Goal: Use online tool/utility: Use online tool/utility

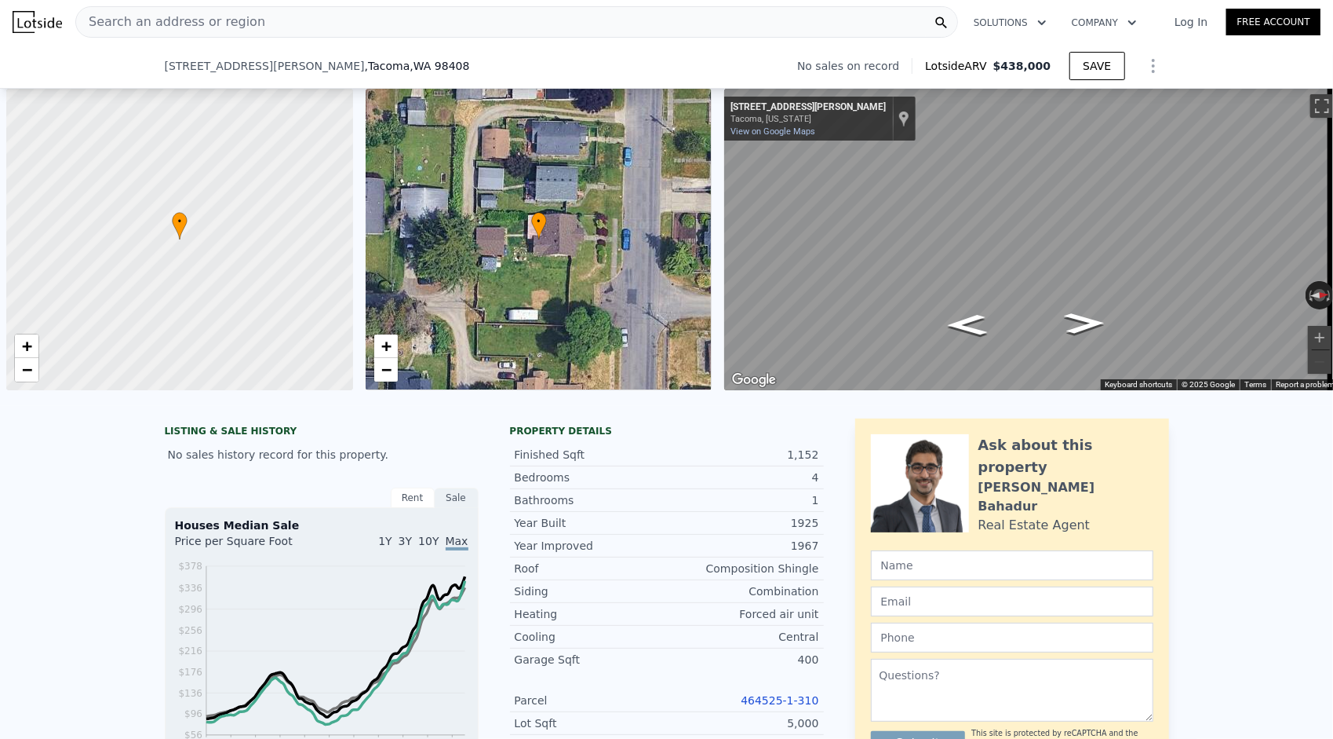
scroll to position [0, 6]
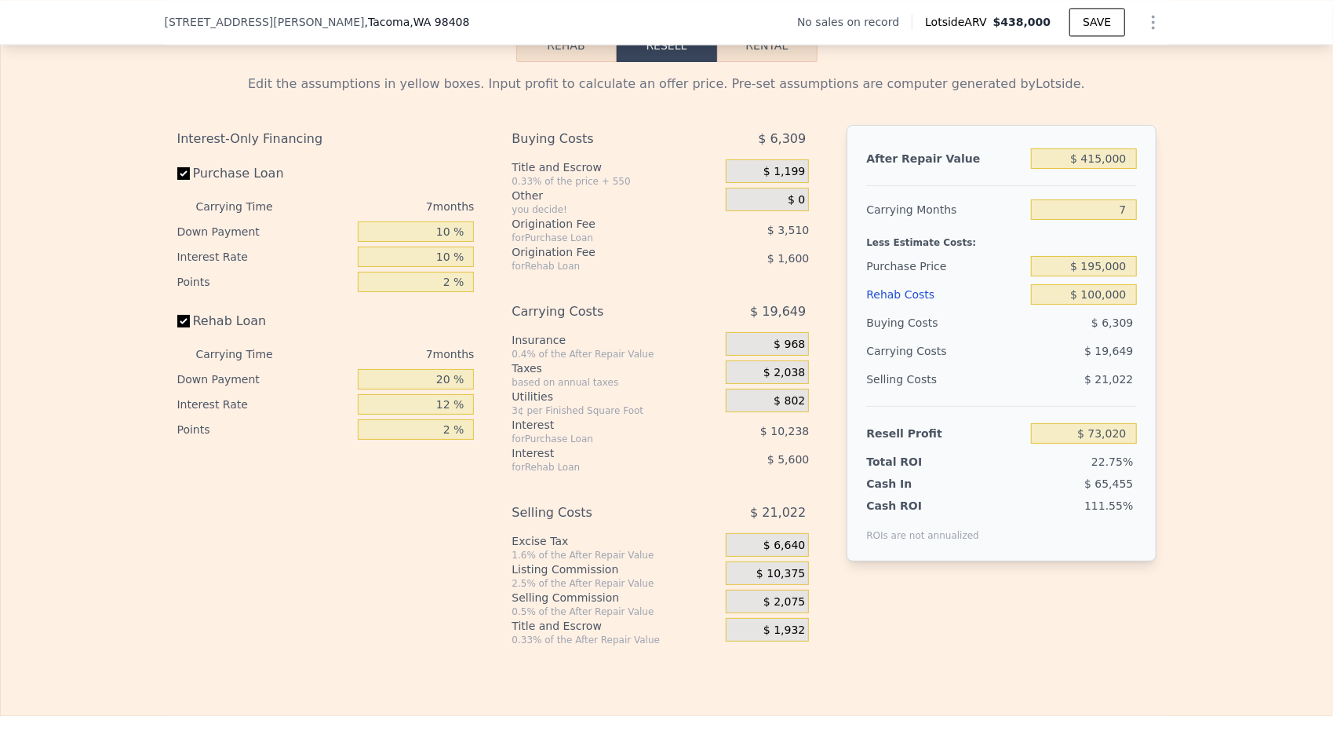
type input "$ 438,000"
type input "5"
type input "$ 0"
type input "$ 29,999"
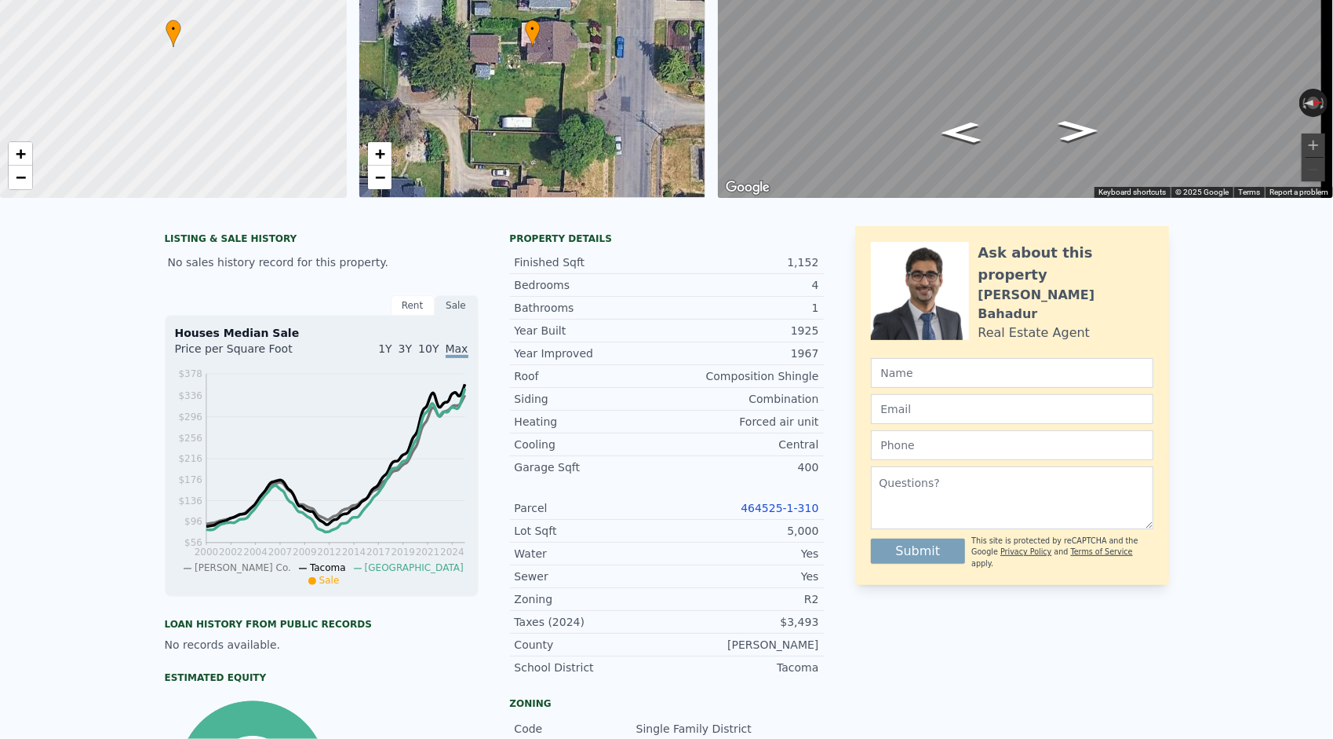
scroll to position [0, 0]
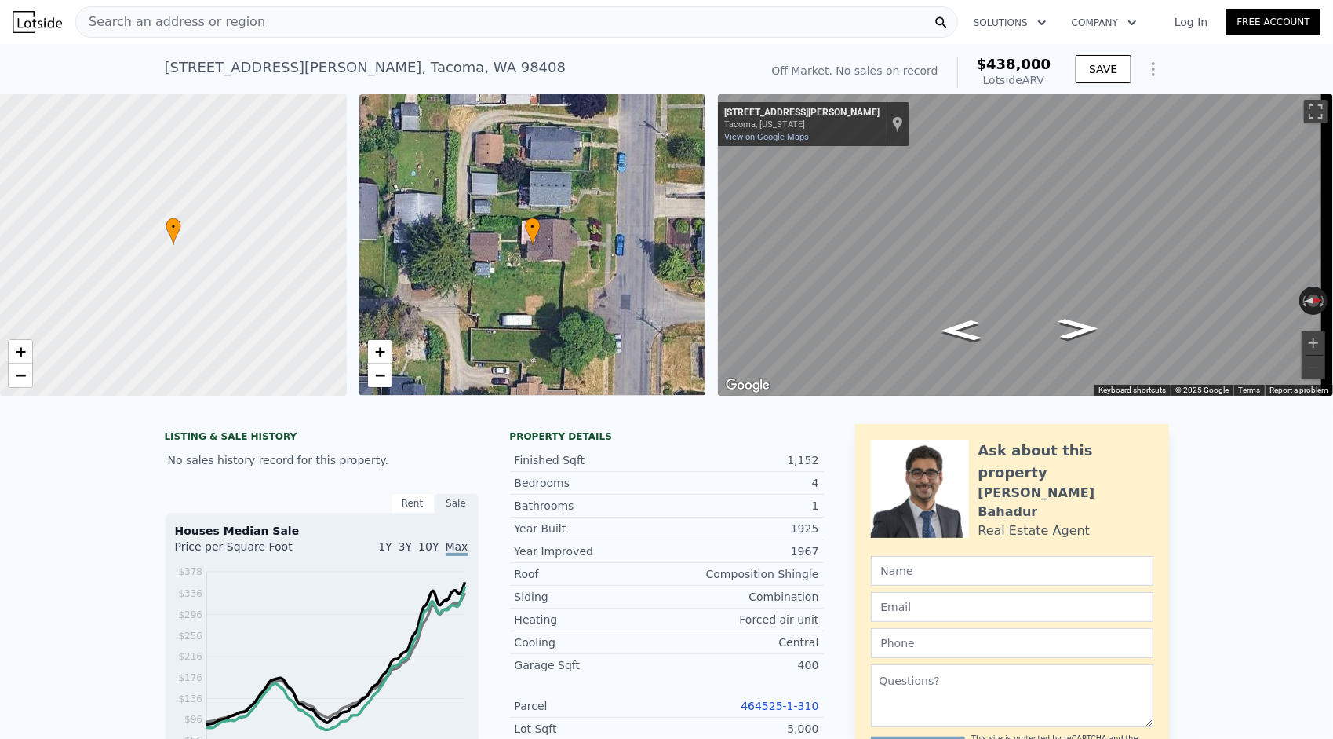
click at [306, 33] on div "Search an address or region" at bounding box center [516, 21] width 883 height 31
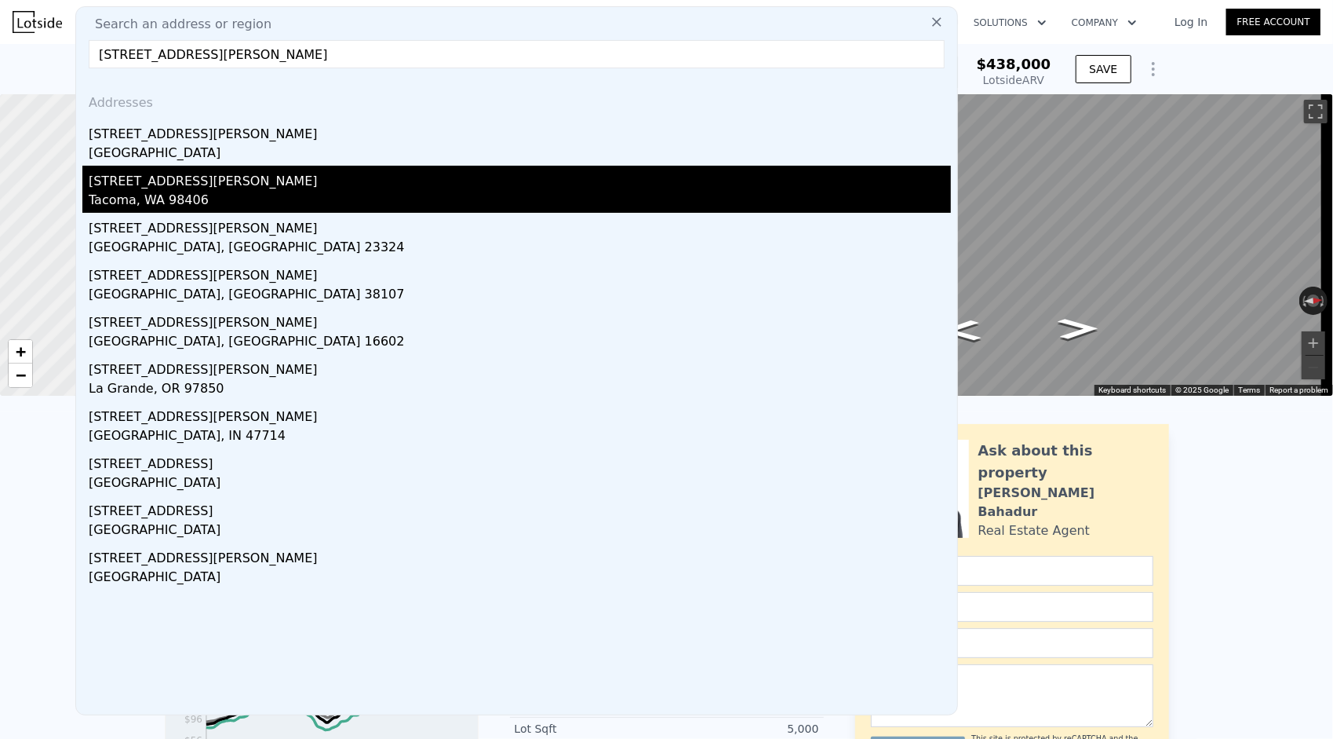
type input "[STREET_ADDRESS][PERSON_NAME]"
click at [200, 192] on div "Tacoma, WA 98406" at bounding box center [520, 202] width 863 height 22
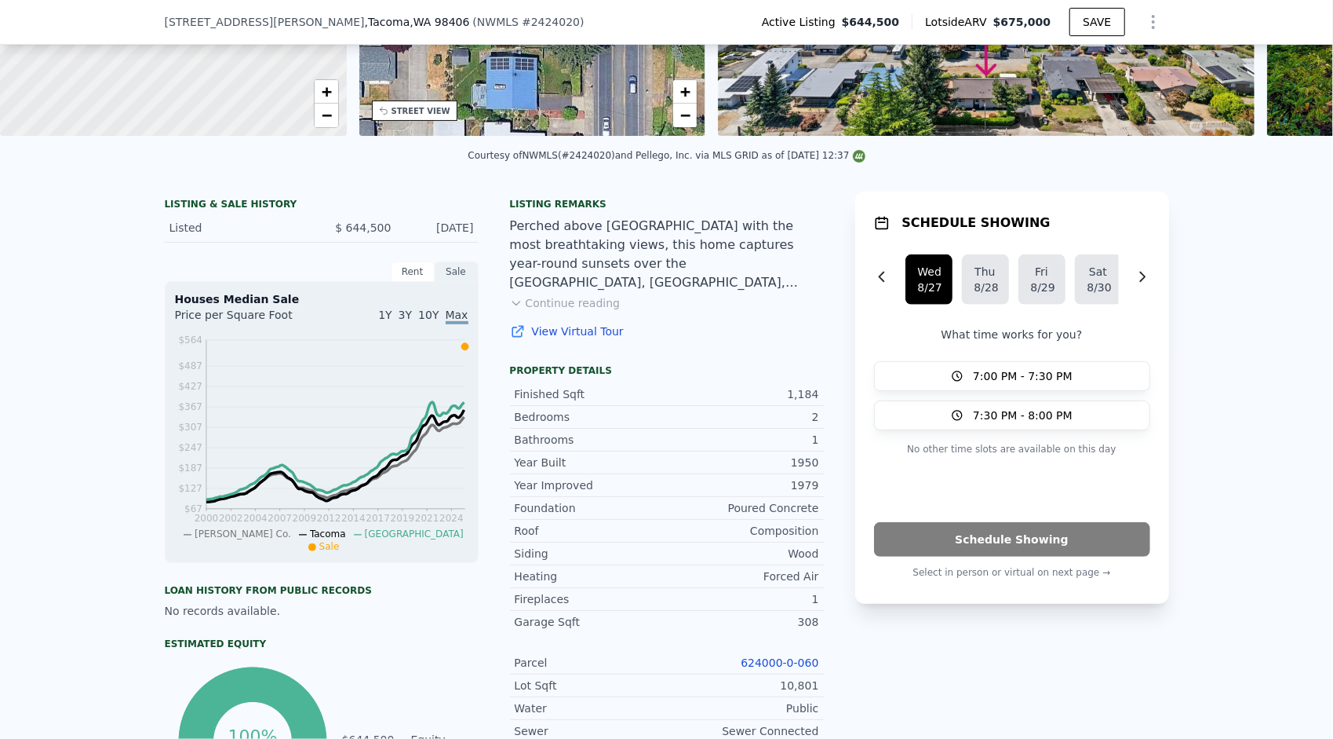
scroll to position [248, 0]
